Goal: Task Accomplishment & Management: Manage account settings

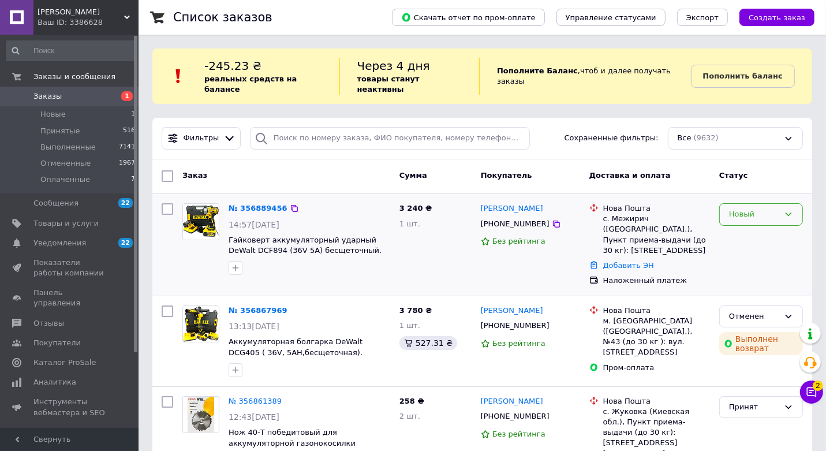
click at [750, 208] on div "Новый" at bounding box center [754, 214] width 50 height 12
click at [742, 228] on li "Принят" at bounding box center [761, 238] width 83 height 21
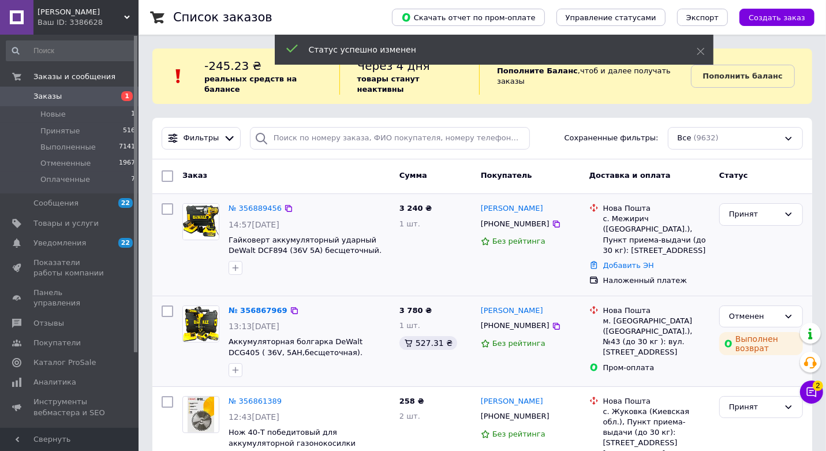
click at [281, 304] on div "№ 356867969" at bounding box center [257, 310] width 61 height 13
click at [275, 306] on link "№ 356867969" at bounding box center [258, 310] width 59 height 9
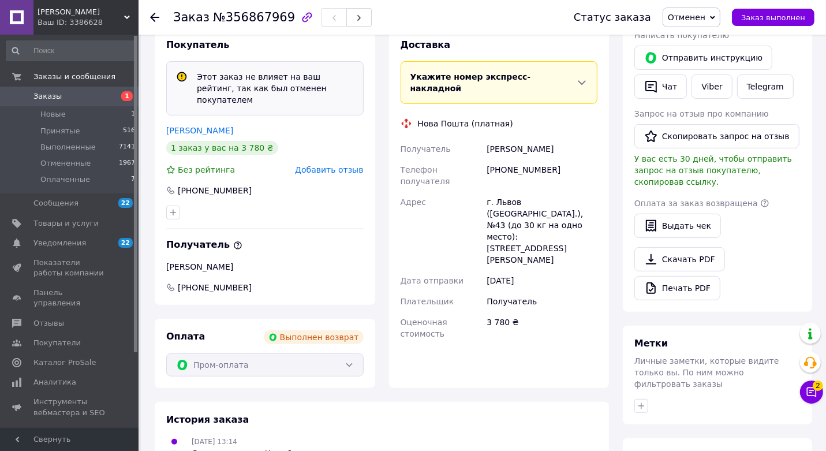
scroll to position [223, 0]
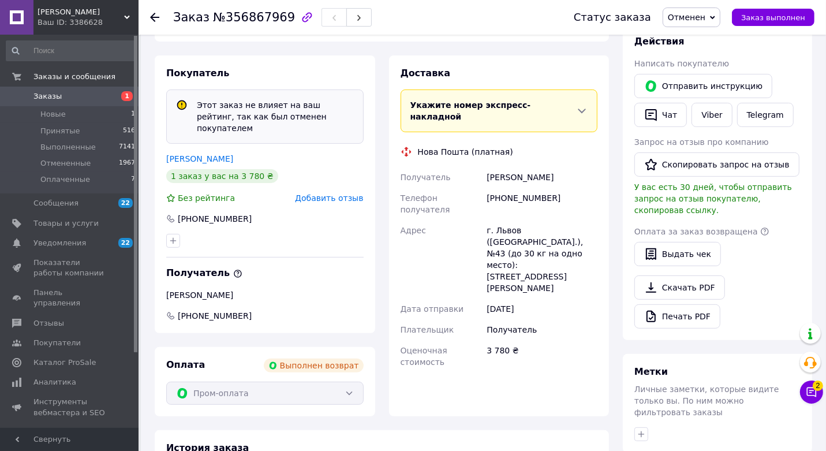
click at [495, 167] on div "[PERSON_NAME]" at bounding box center [541, 177] width 115 height 21
copy div "[PERSON_NAME]"
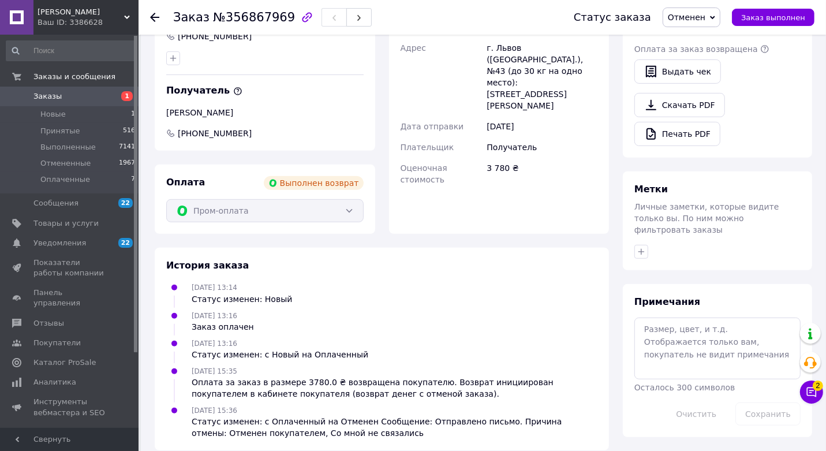
scroll to position [0, 0]
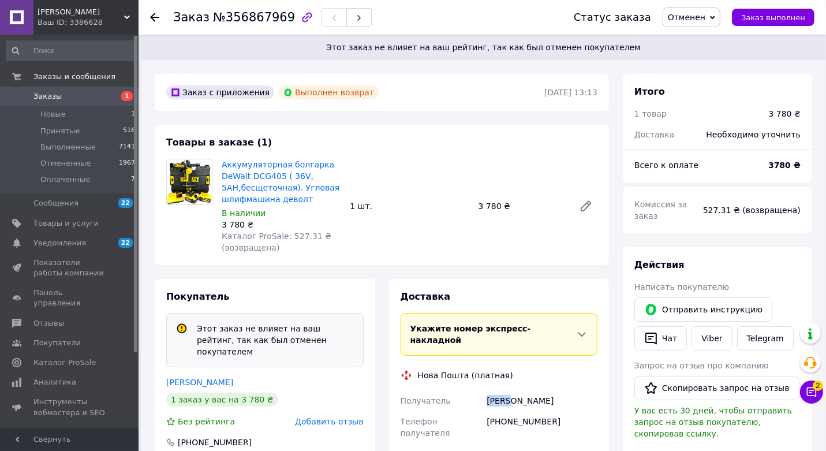
click at [116, 95] on span "1" at bounding box center [123, 96] width 32 height 10
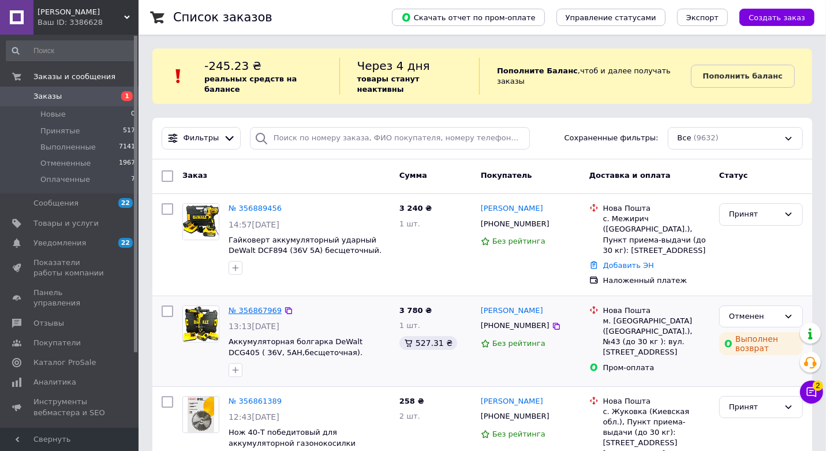
click at [255, 306] on link "№ 356867969" at bounding box center [255, 310] width 53 height 9
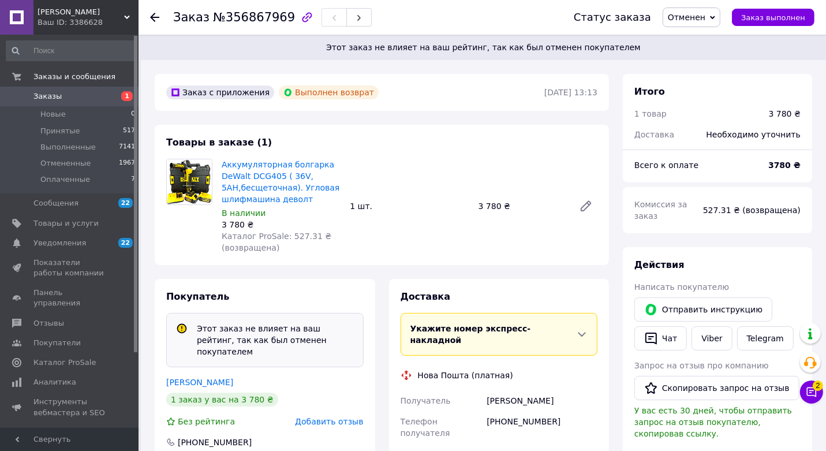
scroll to position [5, 0]
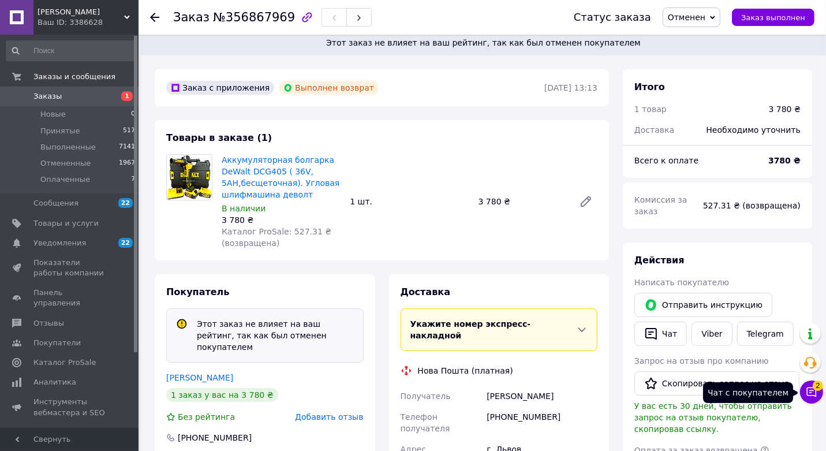
click at [813, 395] on icon at bounding box center [812, 392] width 12 height 12
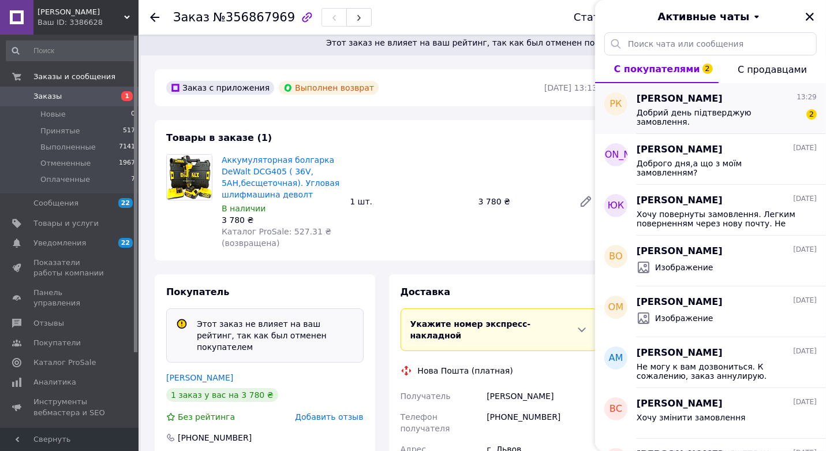
click at [775, 118] on div "Добрий день підтверджую замовлення." at bounding box center [719, 117] width 164 height 18
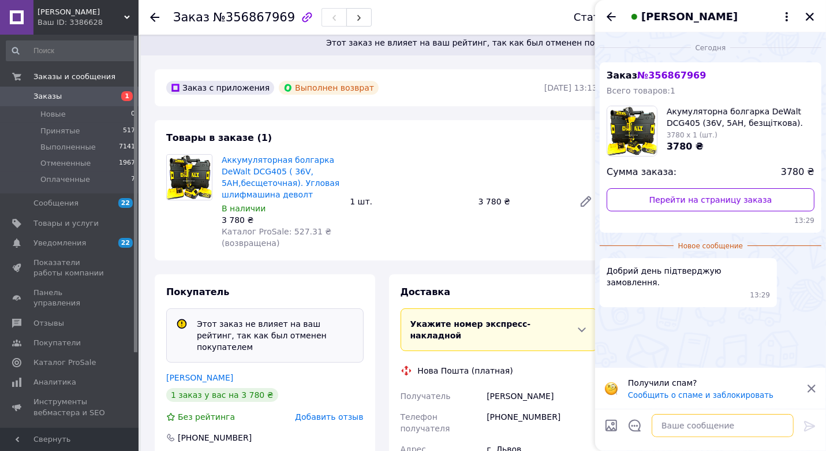
click at [729, 426] on textarea at bounding box center [723, 425] width 142 height 23
